Goal: Task Accomplishment & Management: Manage account settings

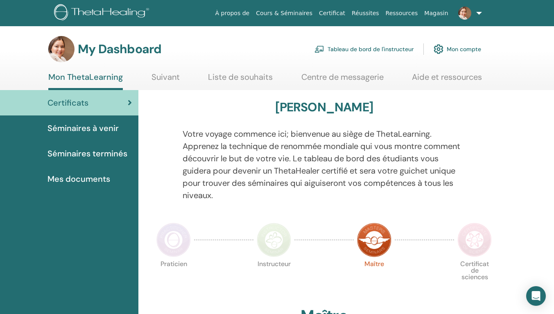
click at [353, 46] on link "Tableau de bord de l'instructeur" at bounding box center [364, 49] width 99 height 18
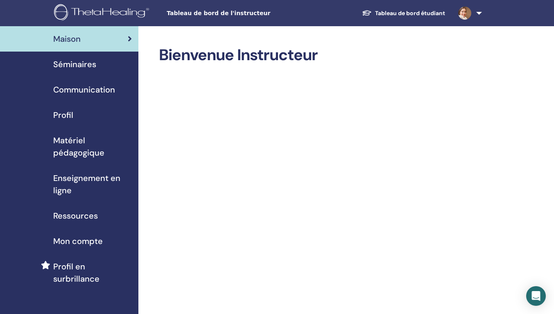
click at [79, 62] on span "Séminaires" at bounding box center [74, 64] width 43 height 12
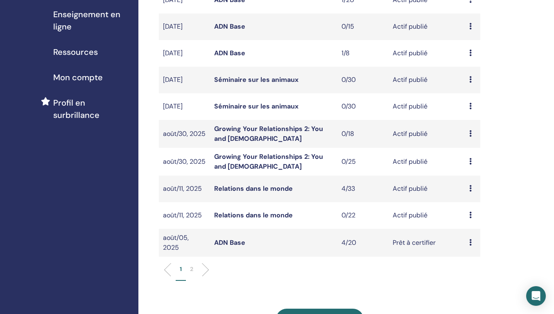
scroll to position [205, 0]
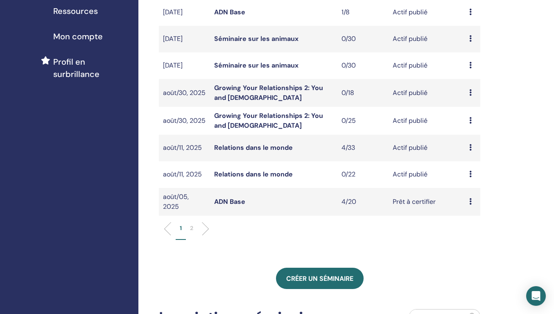
click at [472, 145] on div "Aperçu Éditer Participants Annuler" at bounding box center [473, 148] width 7 height 10
click at [473, 176] on link "Participants" at bounding box center [476, 176] width 36 height 9
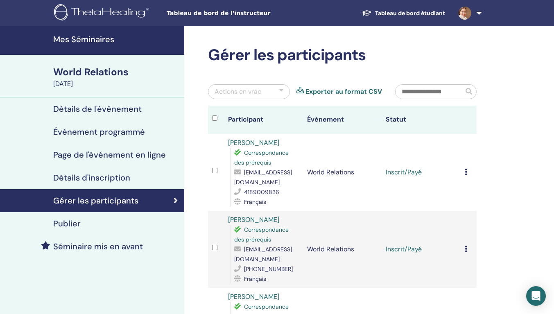
click at [467, 174] on icon at bounding box center [466, 172] width 2 height 7
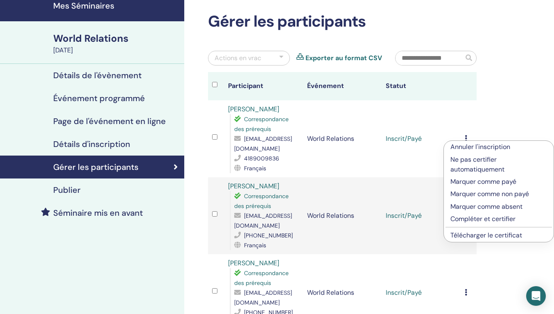
scroll to position [41, 0]
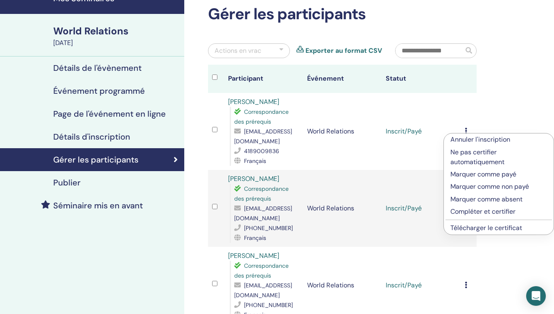
click at [474, 211] on p "Compléter et certifier" at bounding box center [499, 212] width 97 height 10
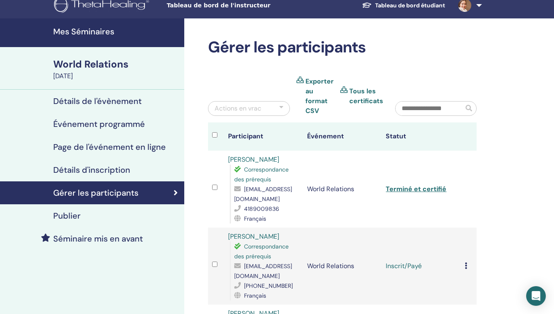
scroll to position [82, 0]
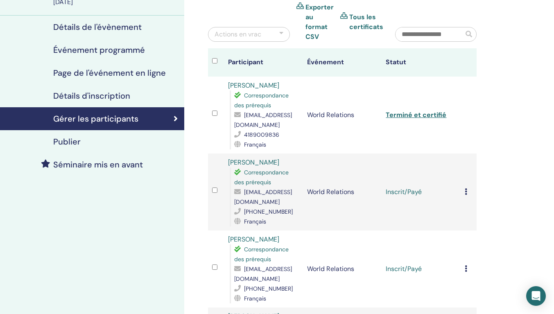
click at [466, 193] on icon at bounding box center [466, 191] width 2 height 7
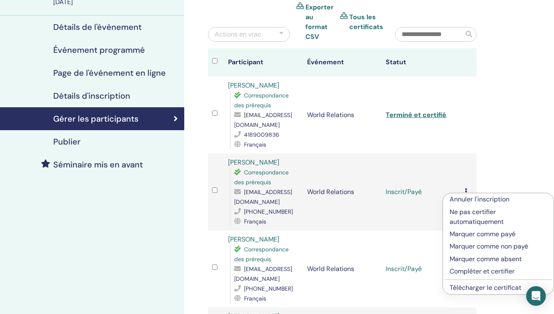
click at [463, 272] on p "Compléter et certifier" at bounding box center [499, 272] width 98 height 10
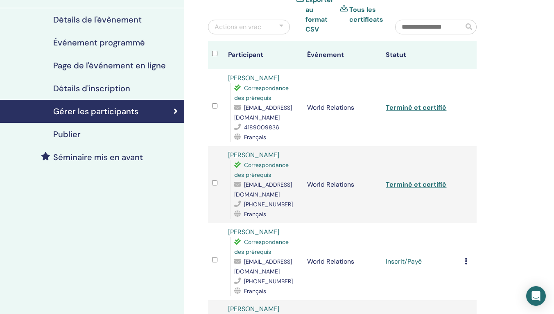
scroll to position [123, 0]
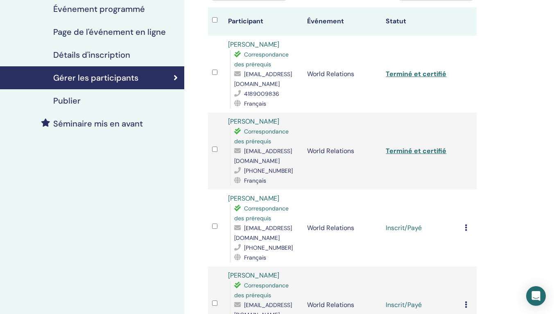
click at [468, 229] on div "Annuler l'inscription Ne pas certifier automatiquement Marquer comme payé Marqu…" at bounding box center [469, 228] width 8 height 10
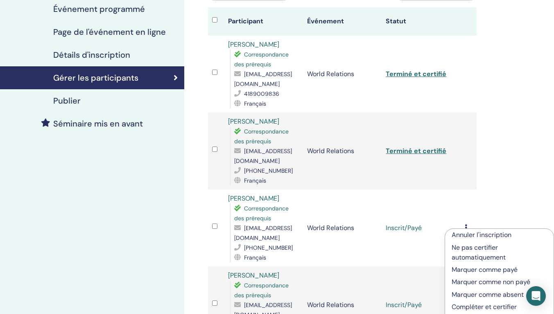
scroll to position [164, 0]
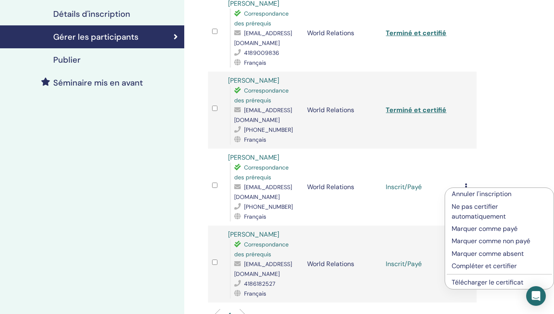
click at [468, 266] on p "Compléter et certifier" at bounding box center [499, 266] width 95 height 10
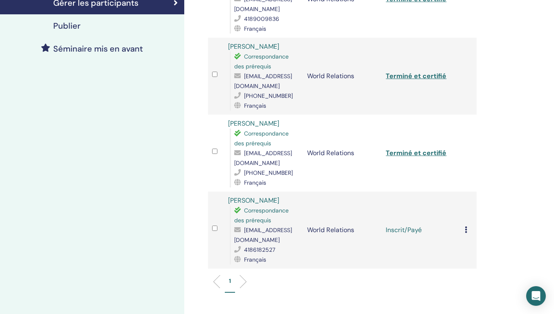
scroll to position [205, 0]
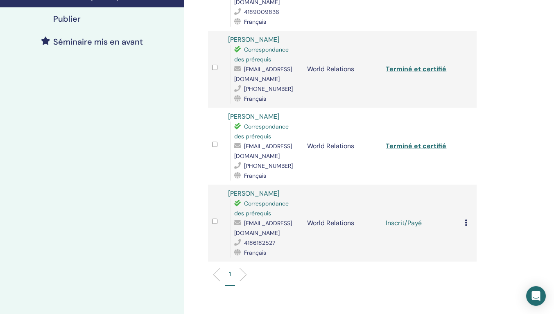
click at [466, 225] on icon at bounding box center [466, 223] width 2 height 7
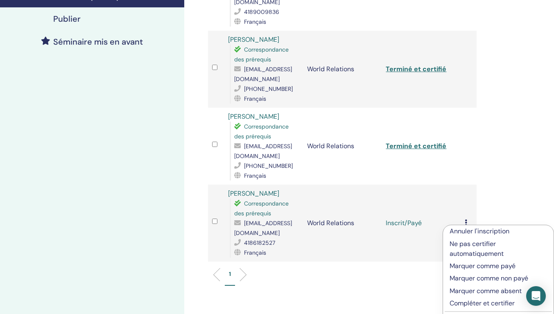
click at [463, 304] on p "Compléter et certifier" at bounding box center [499, 304] width 98 height 10
